Goal: Information Seeking & Learning: Learn about a topic

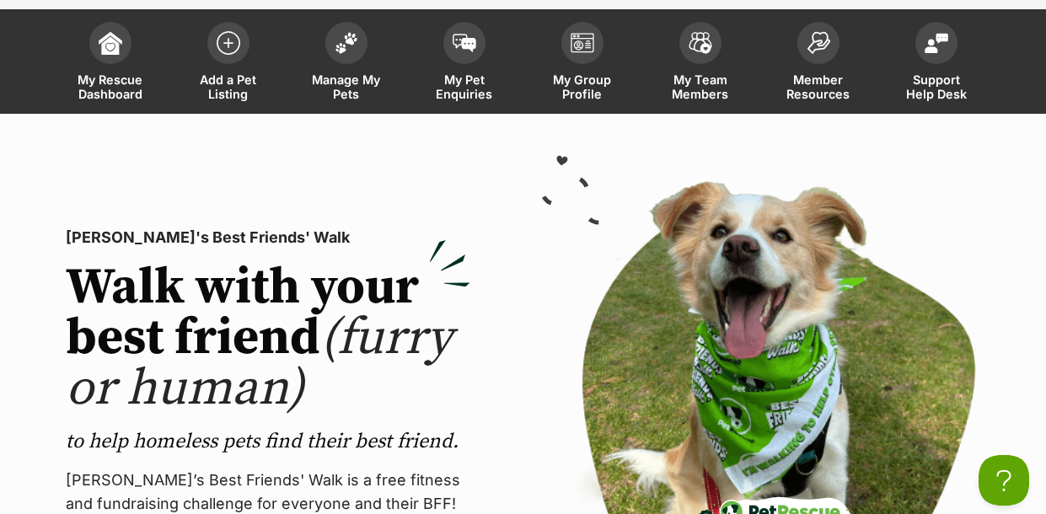
scroll to position [100, 0]
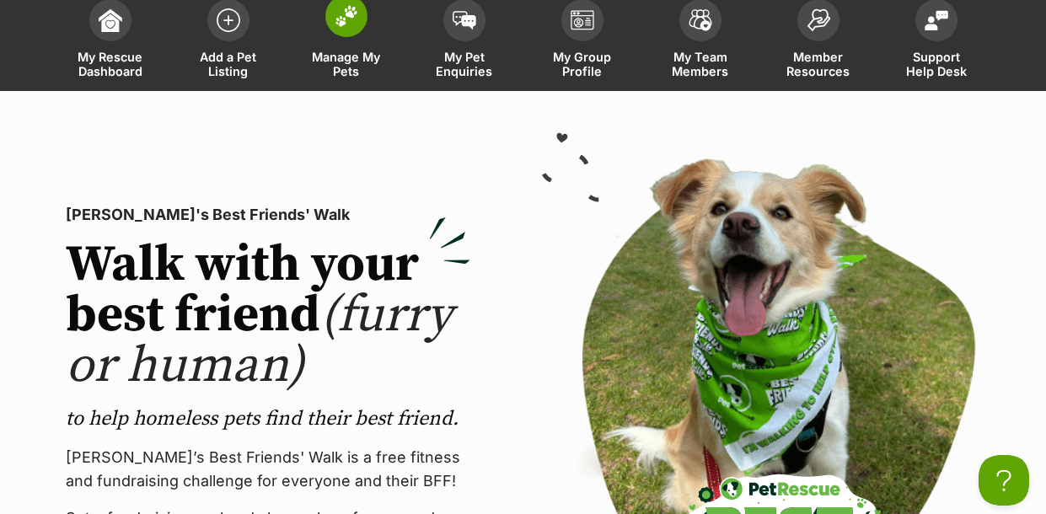
click at [351, 29] on span at bounding box center [346, 16] width 42 height 42
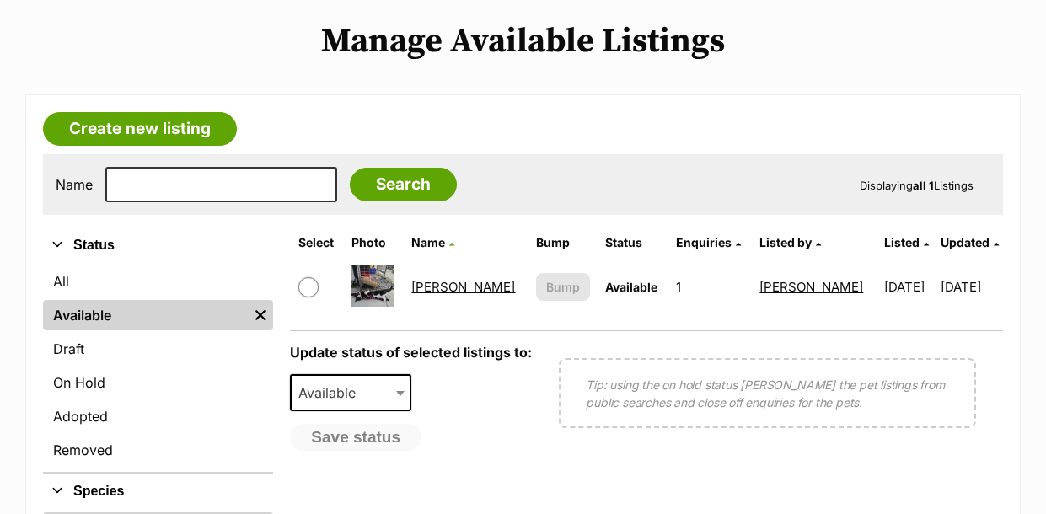
scroll to position [201, 0]
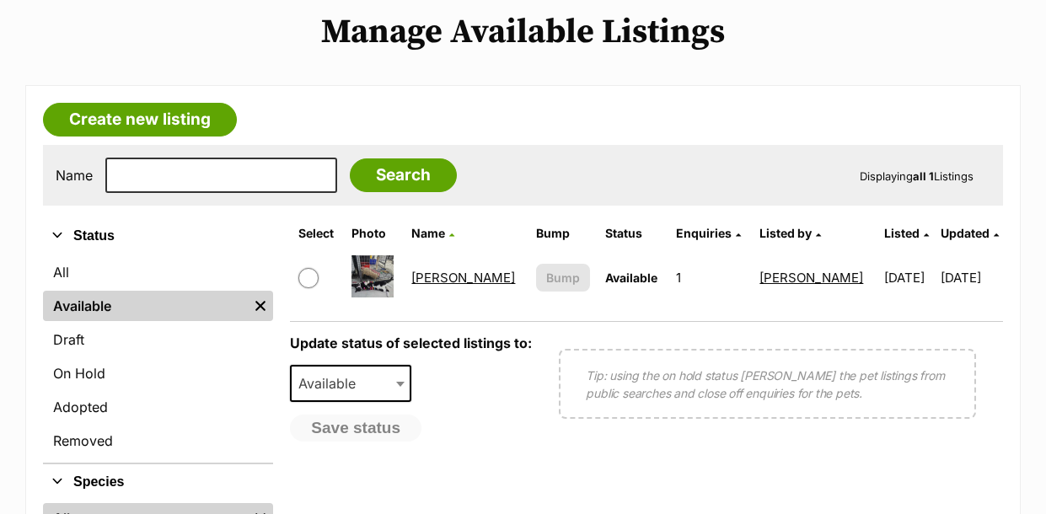
click at [434, 276] on link "Sammy" at bounding box center [463, 278] width 104 height 16
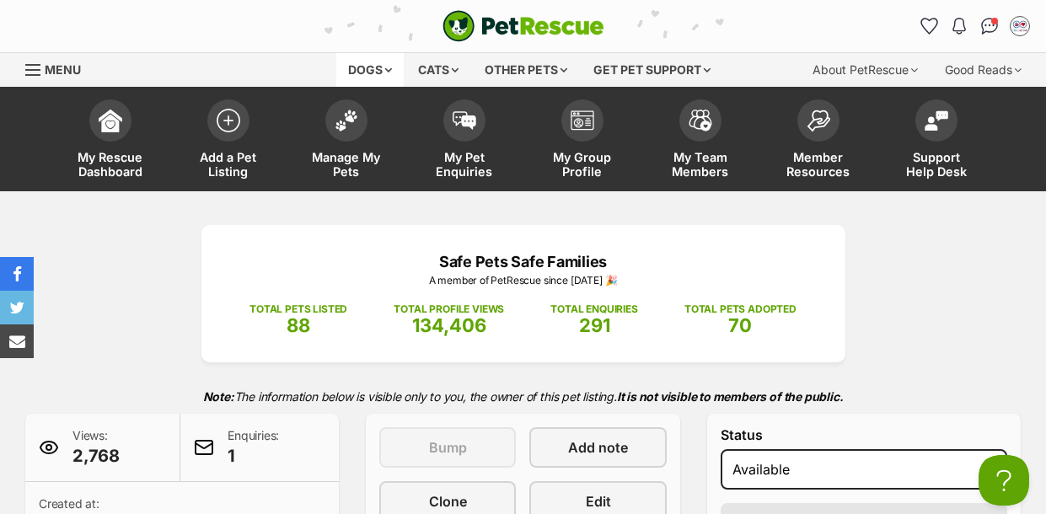
click at [372, 67] on div "Dogs" at bounding box center [369, 70] width 67 height 34
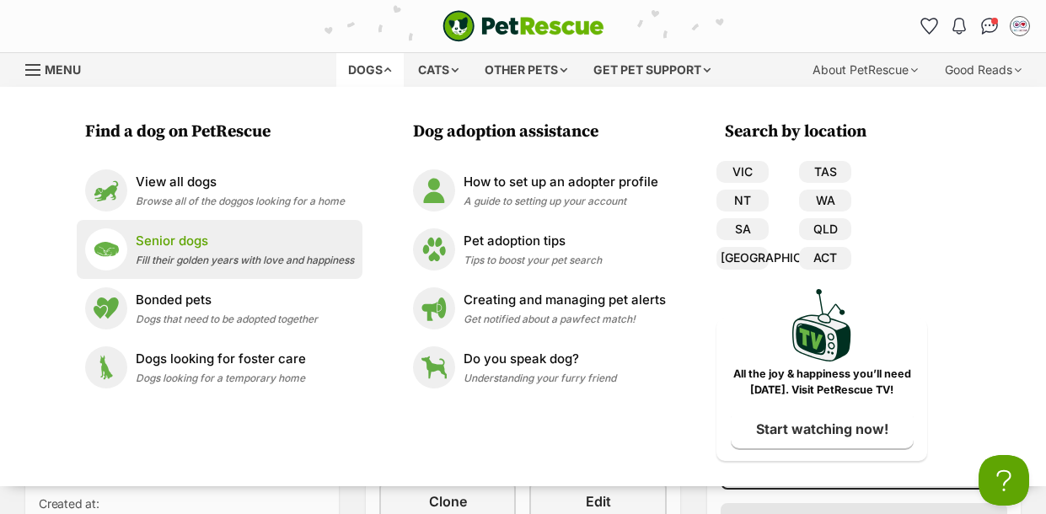
click at [211, 258] on span "Fill their golden years with love and happiness" at bounding box center [245, 260] width 218 height 13
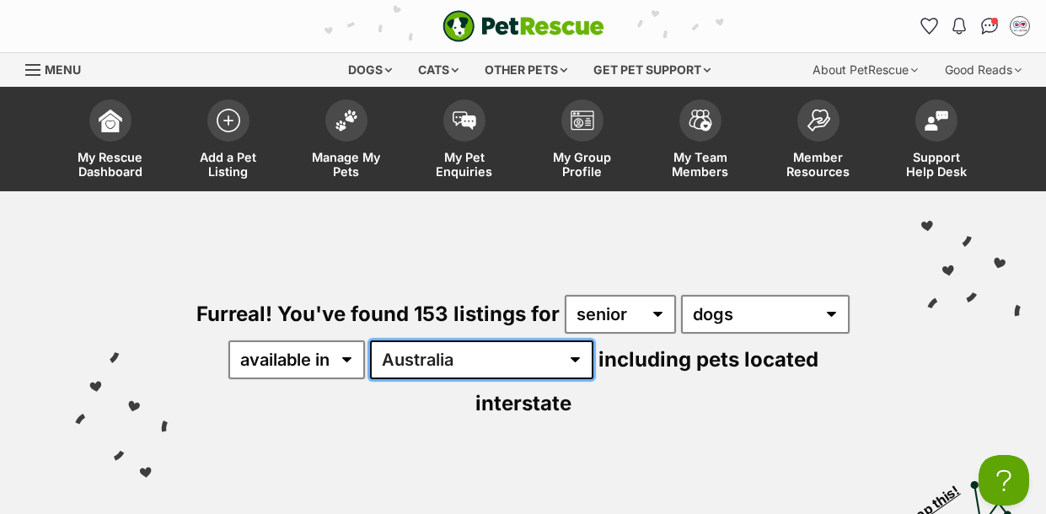
click at [473, 357] on select "Australia ACT NSW NT QLD SA TAS VIC WA" at bounding box center [481, 359] width 223 height 39
select select "SA"
click at [372, 340] on select "Australia ACT NSW NT QLD SA TAS VIC WA" at bounding box center [481, 359] width 223 height 39
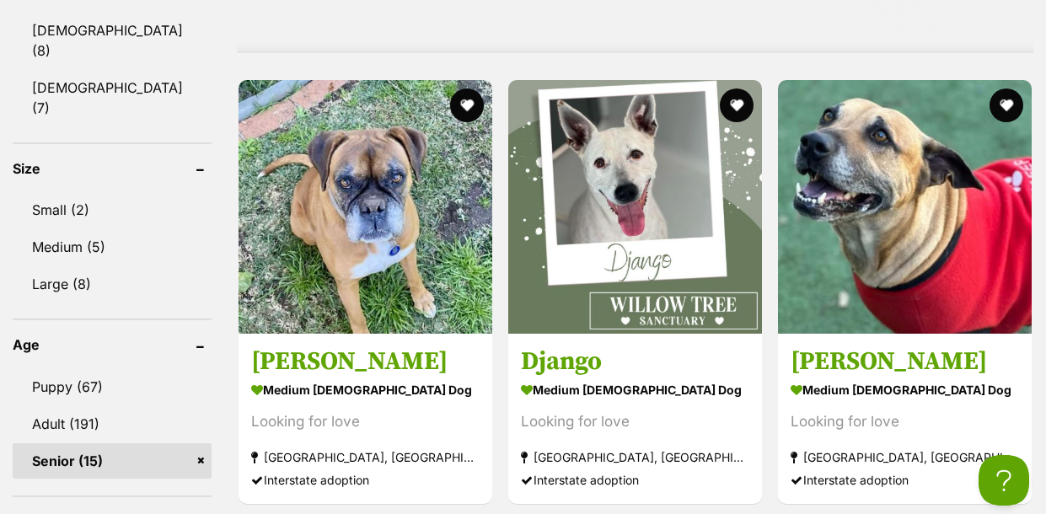
scroll to position [1616, 0]
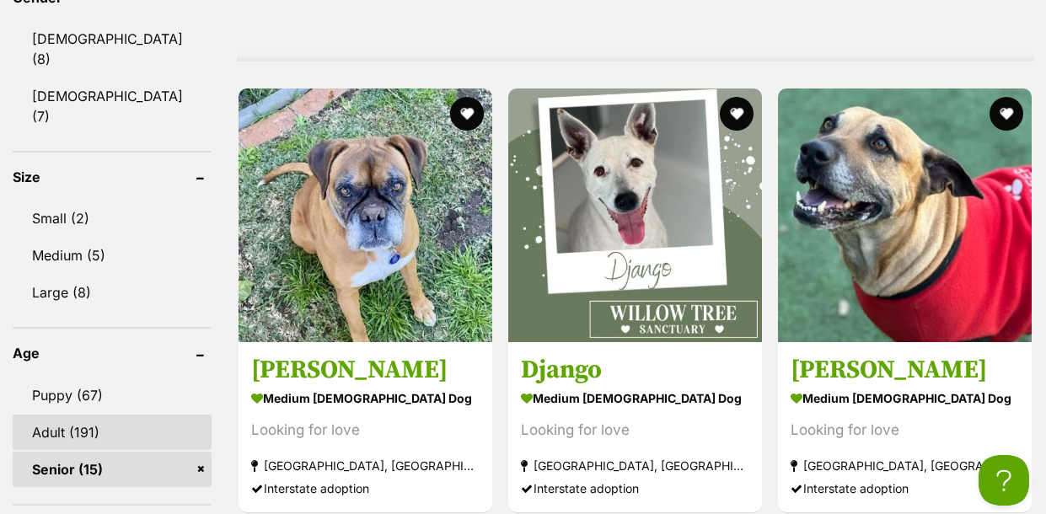
click at [90, 415] on link "Adult (191)" at bounding box center [112, 432] width 199 height 35
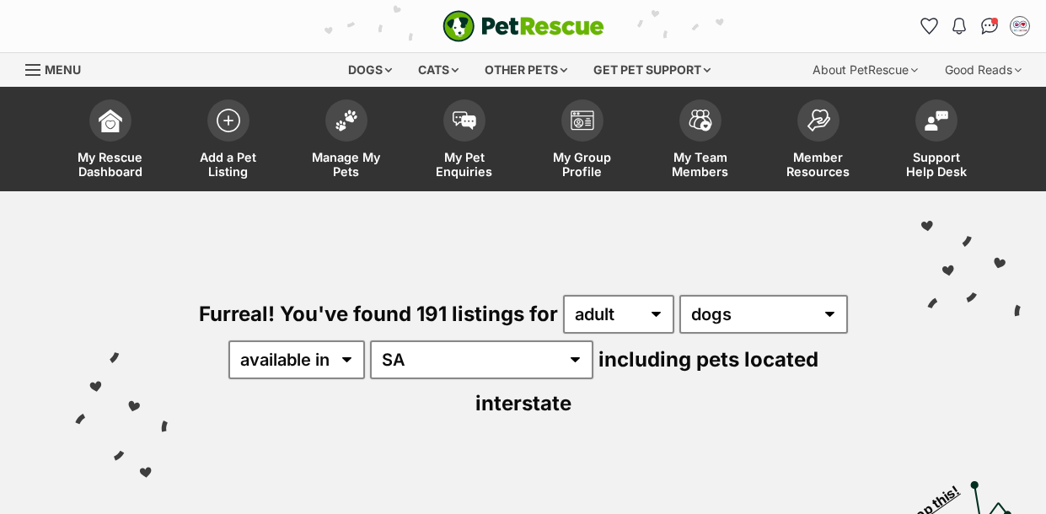
select select "disabled"
click at [229, 340] on select "available in located in" at bounding box center [296, 359] width 137 height 39
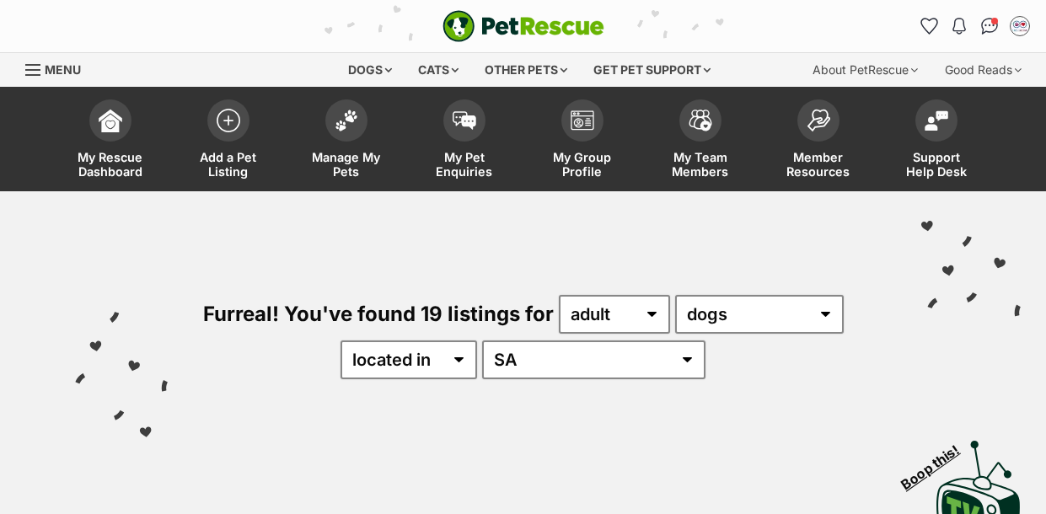
click at [671, 400] on div "Furreal! You've found 19 listings for any age adult senior any type of pet cats…" at bounding box center [522, 308] width 995 height 234
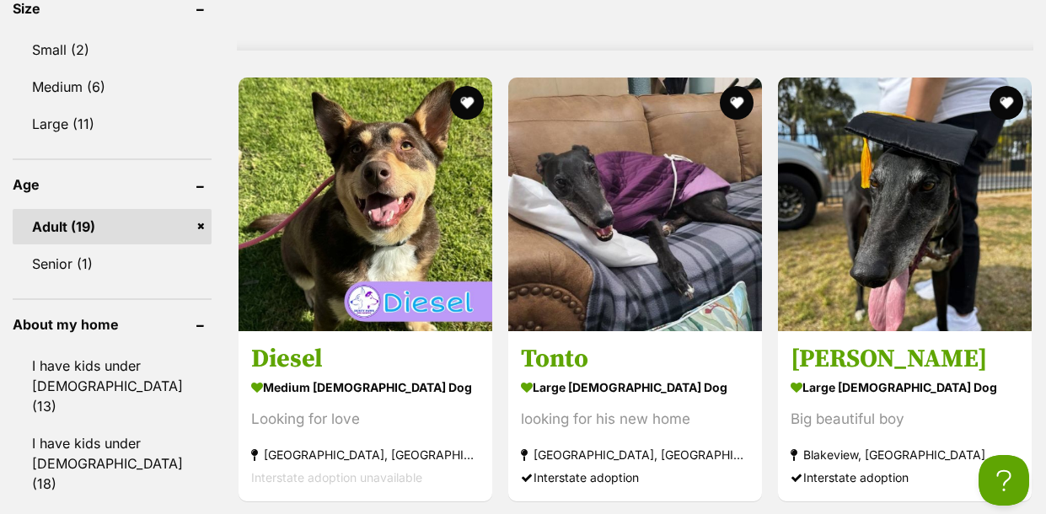
scroll to position [1745, 0]
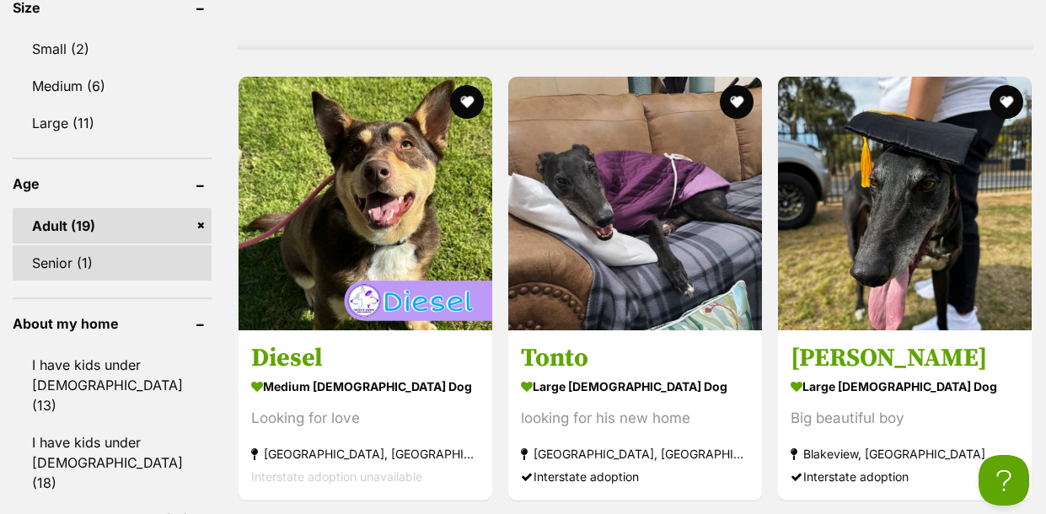
click at [65, 245] on link "Senior (1)" at bounding box center [112, 262] width 199 height 35
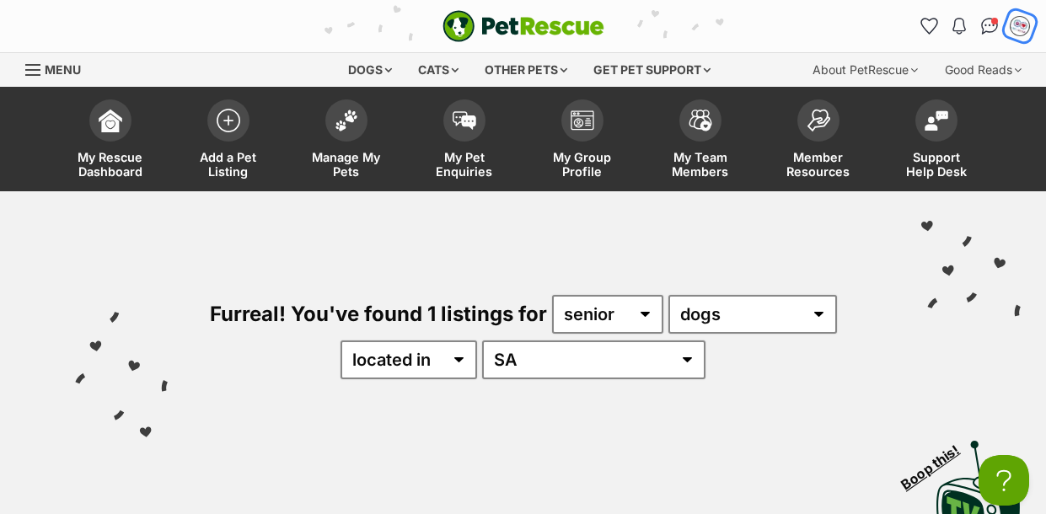
click at [1021, 33] on img "My account" at bounding box center [1020, 26] width 22 height 22
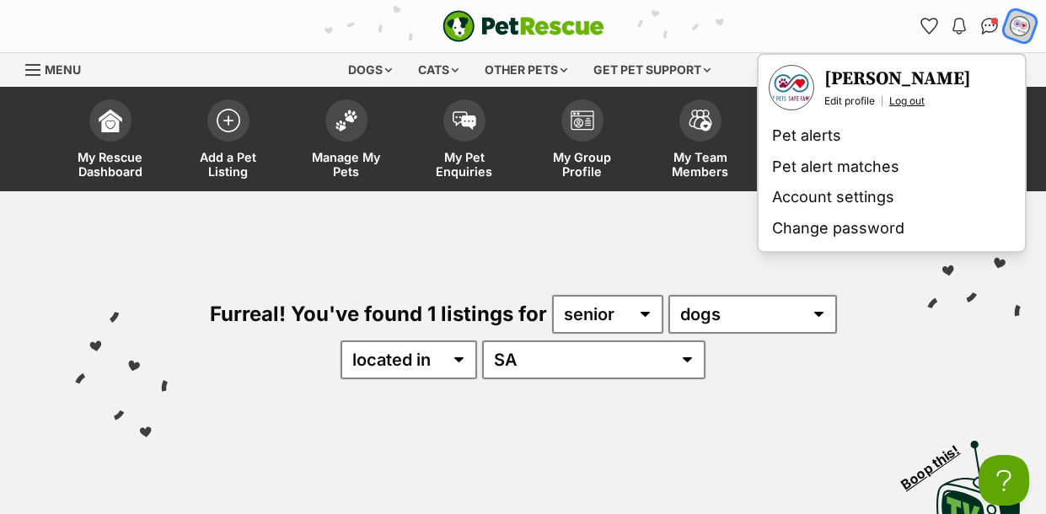
click at [912, 102] on link "Log out" at bounding box center [906, 100] width 35 height 13
